Goal: Contribute content: Contribute content

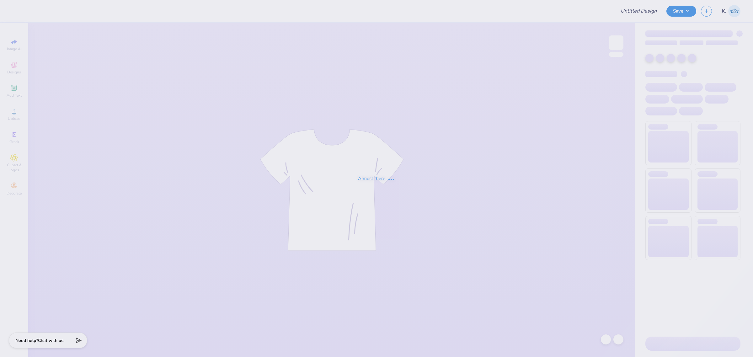
type input "Boulder Sig Tau Rush F25"
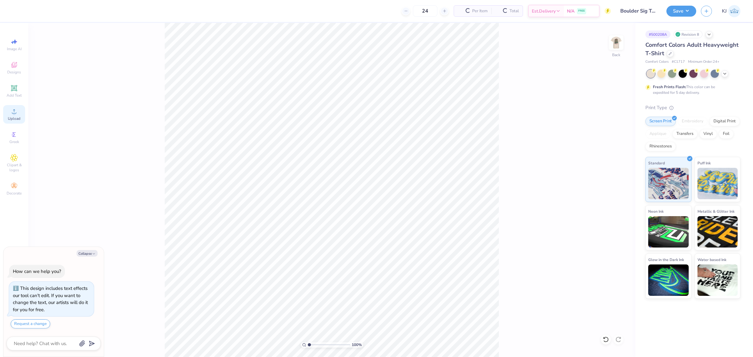
click at [19, 115] on div "Upload" at bounding box center [14, 114] width 22 height 19
click at [9, 118] on span "Upload" at bounding box center [14, 118] width 13 height 5
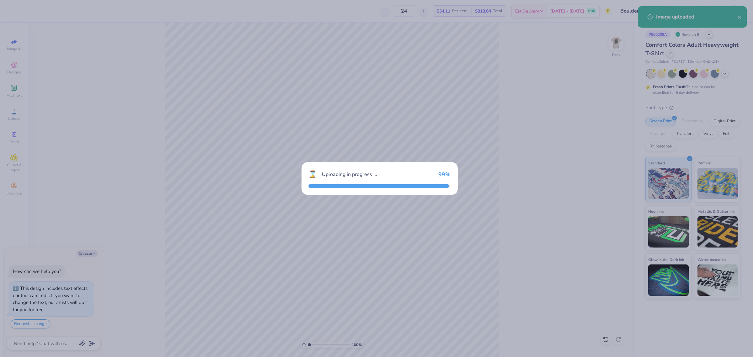
type textarea "x"
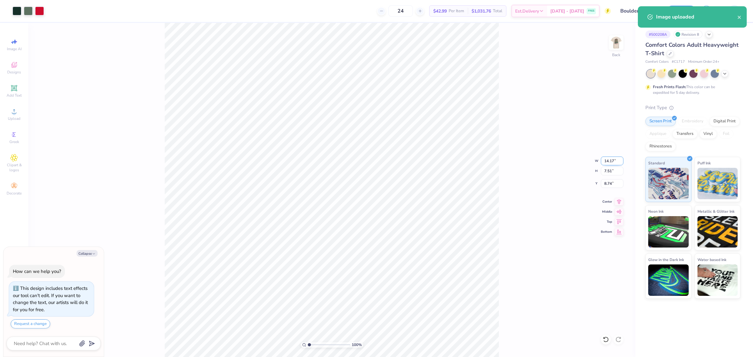
click at [609, 163] on input "14.17" at bounding box center [612, 161] width 23 height 9
type input "3.5"
type textarea "x"
type input "3.50"
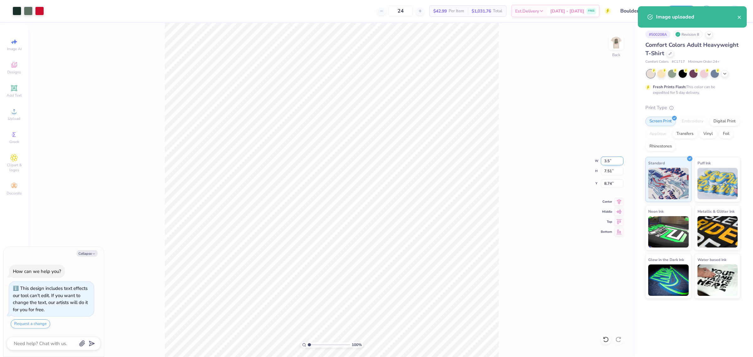
type input "1.86"
click at [606, 183] on input "11.57" at bounding box center [612, 183] width 23 height 9
type input "3"
type textarea "x"
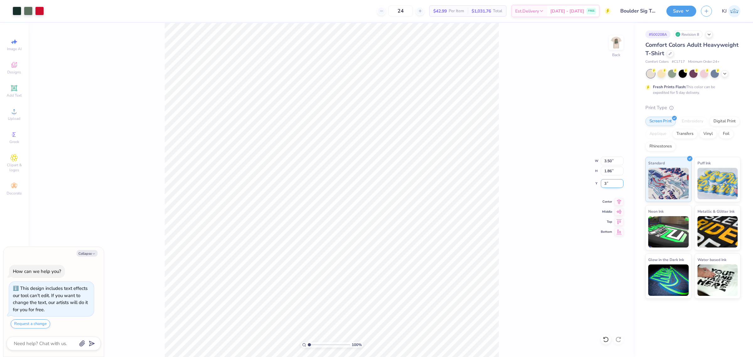
type input "3.00"
type textarea "x"
type input "3.36"
type textarea "x"
type input "3.00"
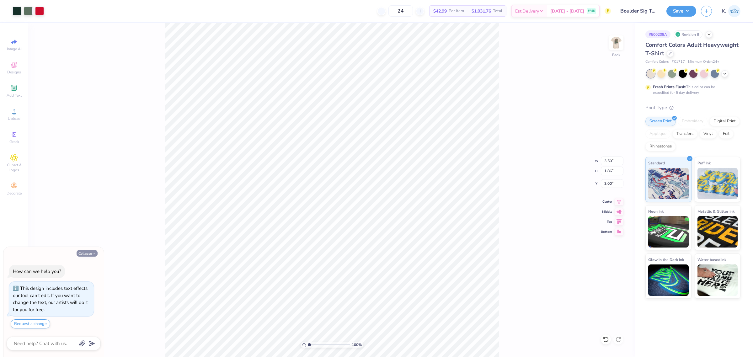
click at [89, 254] on button "Collapse" at bounding box center [87, 253] width 21 height 7
type textarea "x"
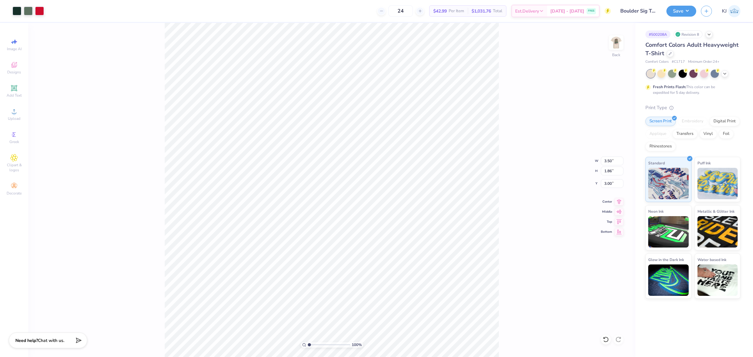
click at [138, 157] on div "100 % Back W 3.50 3.50 " H 1.86 1.86 " Y 3.00 3.00 " Center Middle Top Bottom" at bounding box center [331, 190] width 607 height 334
click at [616, 38] on img at bounding box center [616, 42] width 25 height 25
click at [16, 106] on div "Upload" at bounding box center [14, 114] width 22 height 19
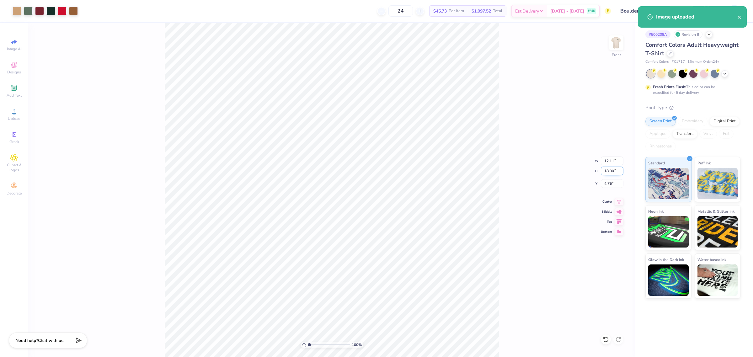
click at [608, 171] on input "18.00" at bounding box center [612, 171] width 23 height 9
type input "15"
type input "10.09"
type input "15.00"
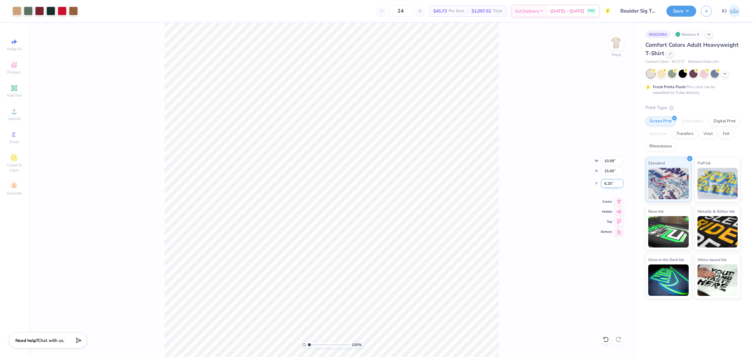
click at [605, 185] on input "6.25" at bounding box center [612, 183] width 23 height 9
type input "3.00"
click at [626, 40] on div "100 % Front W 10.09 10.09 " H 15.00 15.00 " Y 3.00 3.00 " Center Middle Top Bot…" at bounding box center [331, 190] width 607 height 334
click at [614, 47] on img at bounding box center [616, 42] width 25 height 25
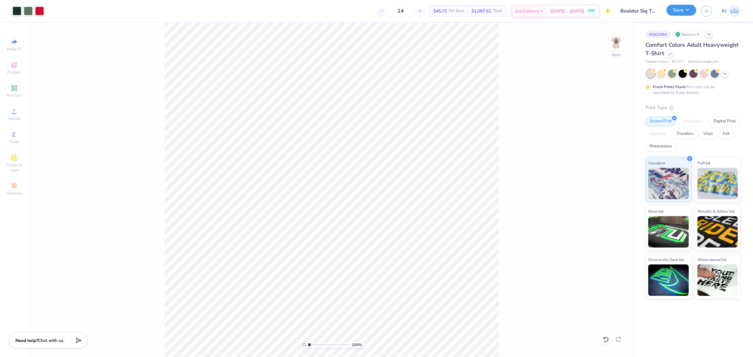
click at [690, 13] on button "Save" at bounding box center [682, 10] width 30 height 11
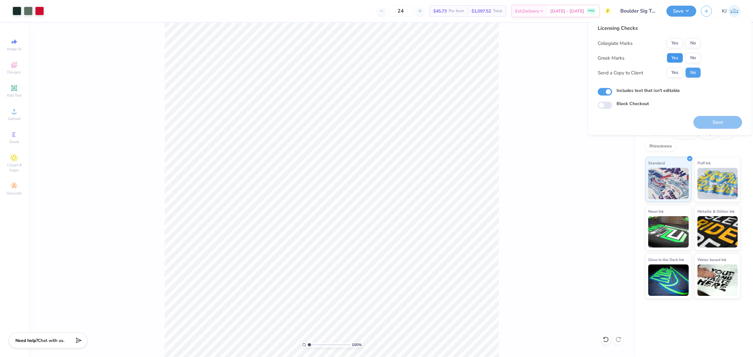
click at [680, 55] on button "Yes" at bounding box center [675, 58] width 16 height 10
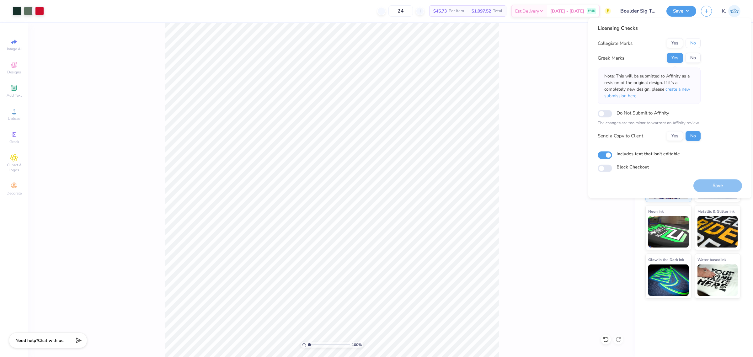
click at [693, 43] on button "No" at bounding box center [693, 43] width 15 height 10
click at [678, 137] on button "Yes" at bounding box center [675, 136] width 16 height 10
click at [718, 185] on button "Save" at bounding box center [718, 185] width 49 height 13
